Goal: Task Accomplishment & Management: Complete application form

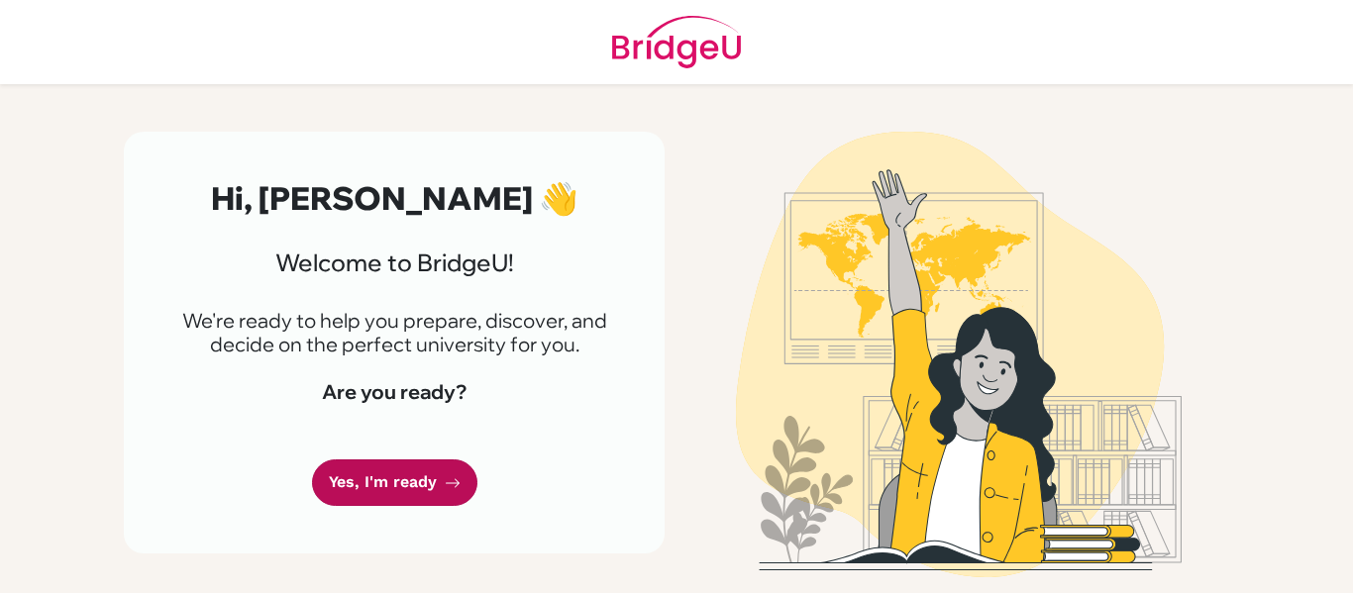
click at [342, 477] on link "Yes, I'm ready" at bounding box center [394, 483] width 165 height 47
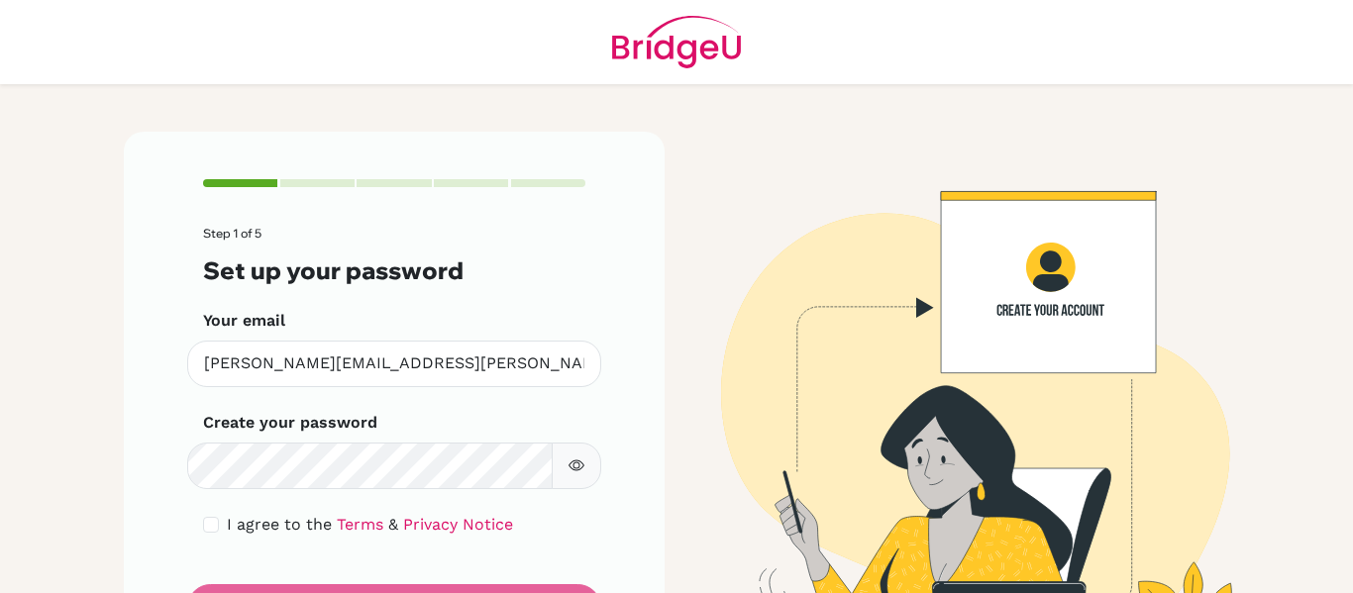
click at [582, 470] on icon "button" at bounding box center [577, 466] width 16 height 11
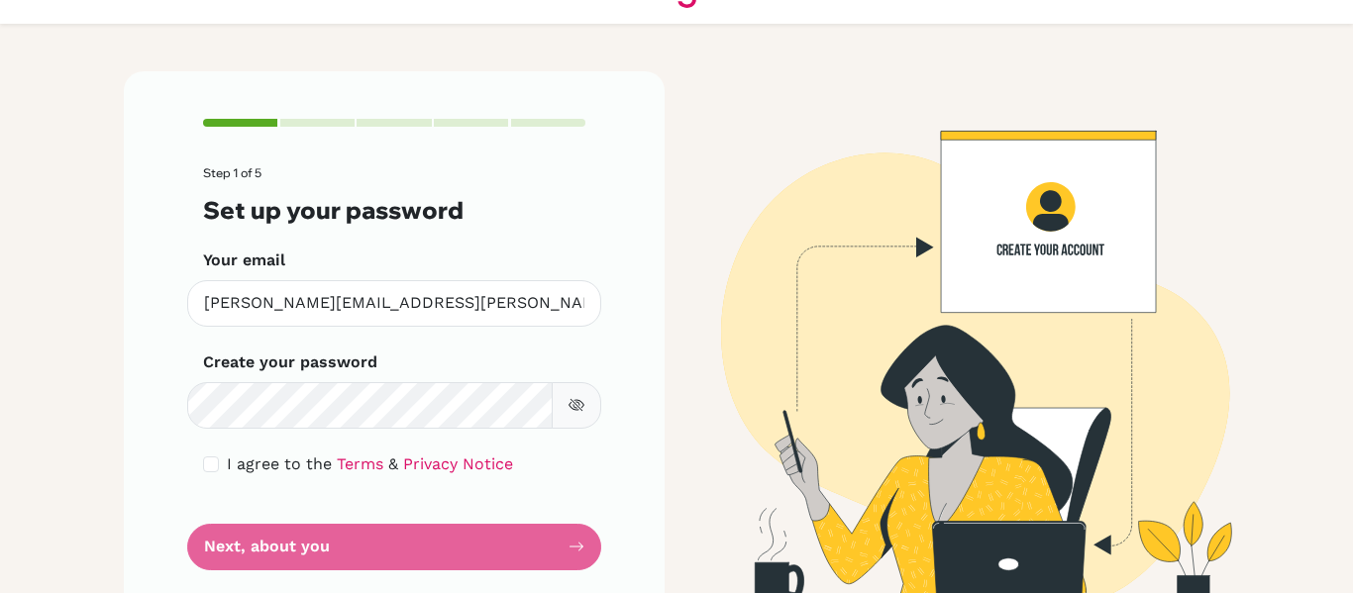
scroll to position [103, 0]
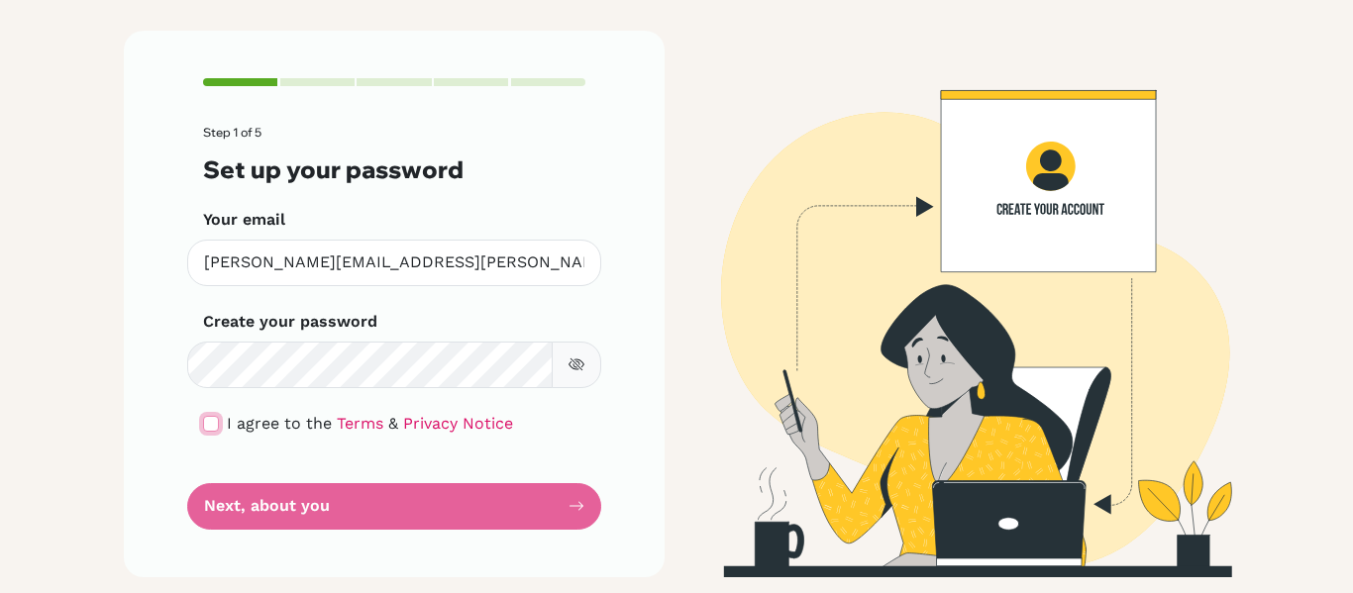
click at [208, 430] on input "checkbox" at bounding box center [211, 424] width 16 height 16
checkbox input "true"
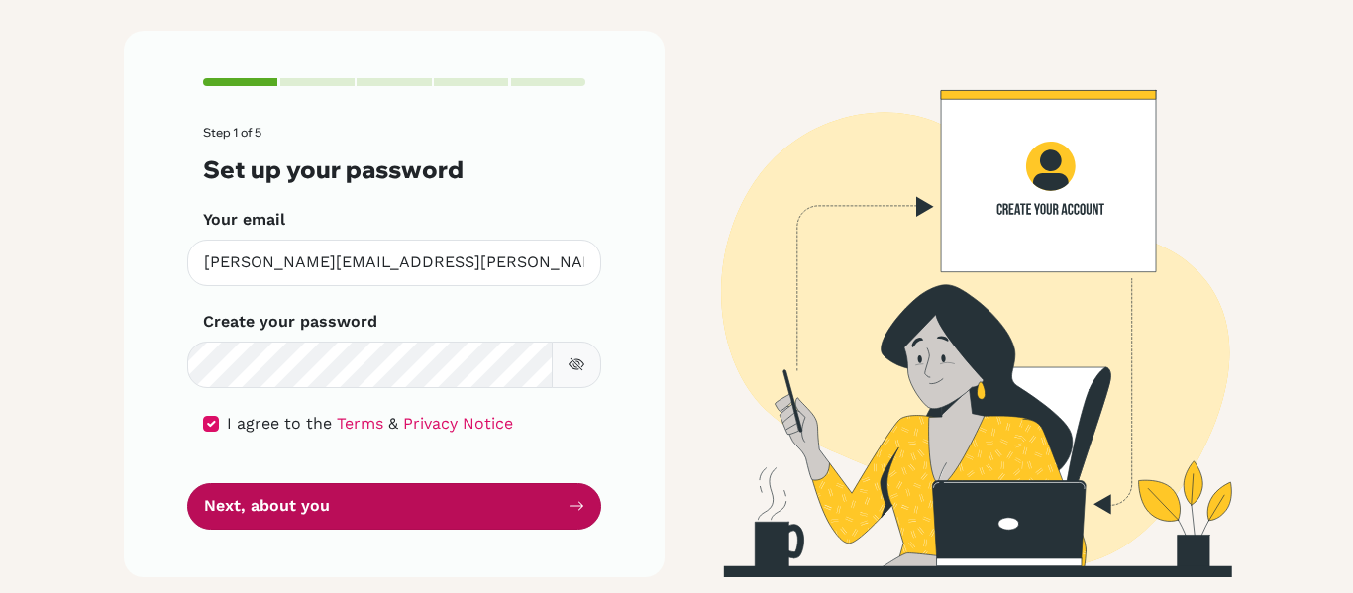
click at [285, 509] on button "Next, about you" at bounding box center [394, 506] width 414 height 47
